Goal: Transaction & Acquisition: Purchase product/service

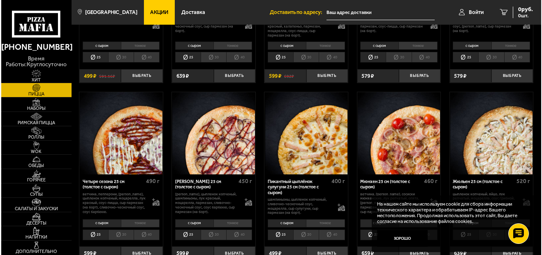
scroll to position [1230, 0]
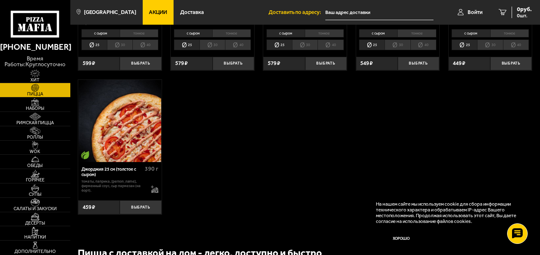
click at [92, 112] on img at bounding box center [120, 121] width 82 height 82
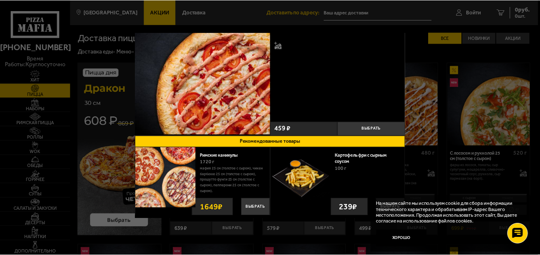
scroll to position [1089, 0]
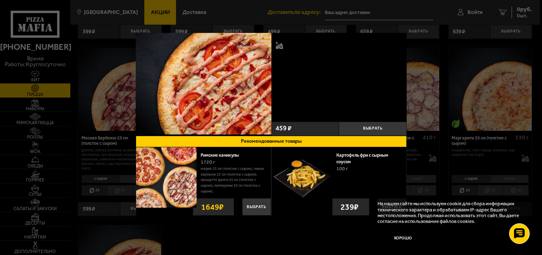
click at [453, 68] on div at bounding box center [271, 127] width 542 height 255
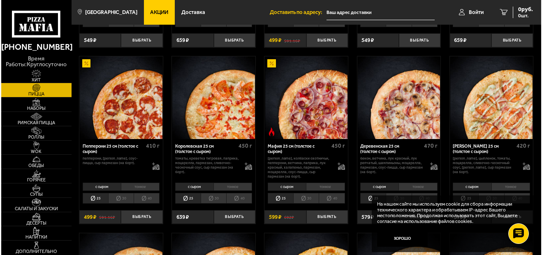
scroll to position [896, 0]
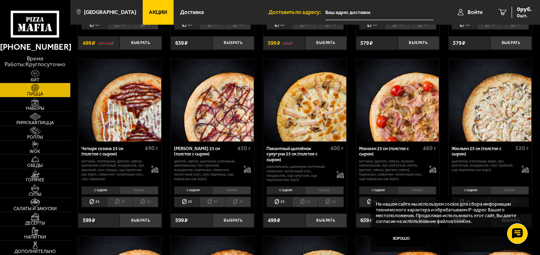
click at [201, 64] on img at bounding box center [212, 100] width 82 height 82
